Goal: Find contact information: Find contact information

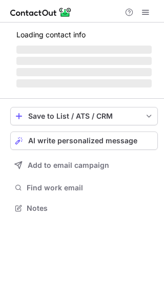
scroll to position [207, 164]
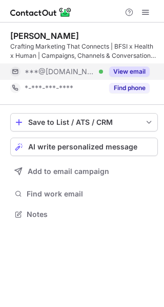
click at [122, 70] on button "View email" at bounding box center [129, 72] width 40 height 10
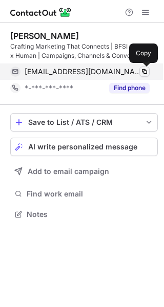
click at [148, 70] on span at bounding box center [144, 72] width 8 height 8
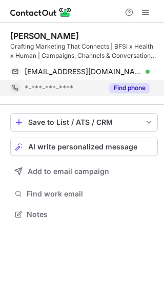
click at [133, 86] on button "Find phone" at bounding box center [129, 88] width 40 height 10
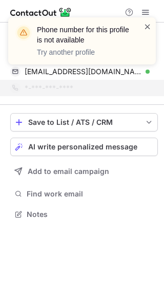
click at [150, 30] on span at bounding box center [147, 27] width 8 height 10
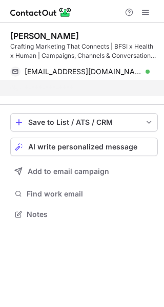
scroll to position [191, 164]
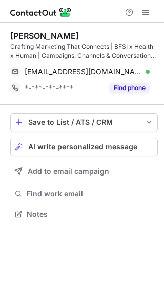
scroll to position [207, 164]
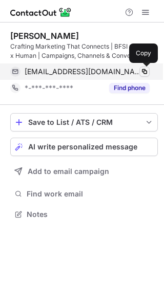
click at [144, 69] on span at bounding box center [144, 72] width 8 height 8
